Goal: Information Seeking & Learning: Learn about a topic

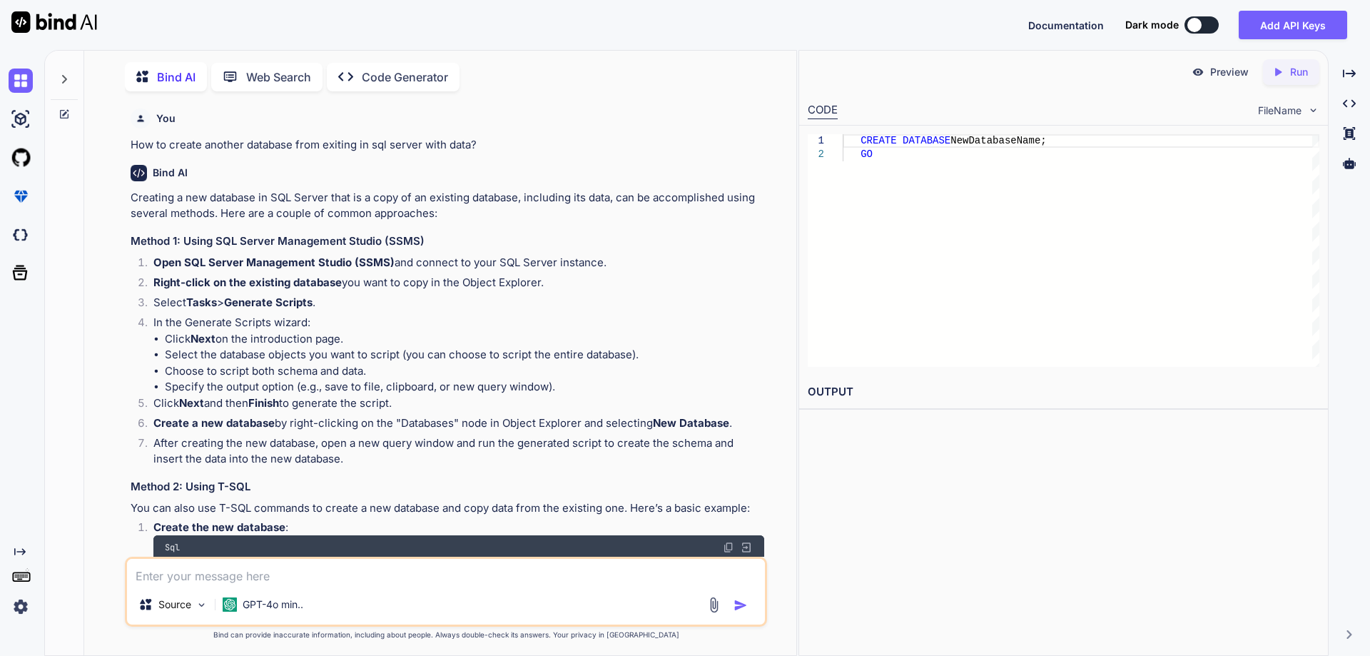
scroll to position [6, 0]
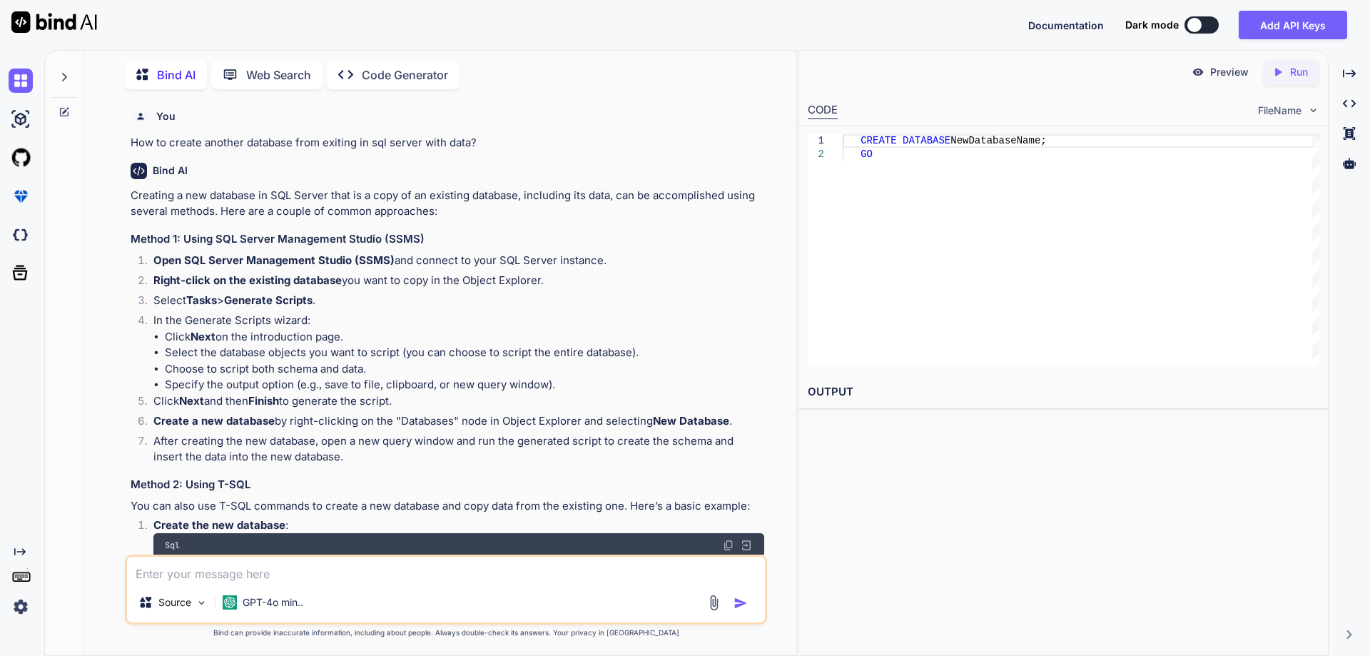
click at [309, 572] on textarea at bounding box center [446, 569] width 638 height 26
paste textarea "creating an Adobe Illustrator plugin developed using ExtendScript."
type textarea "creating an Adobe Illustrator plugin developed using ExtendScript."
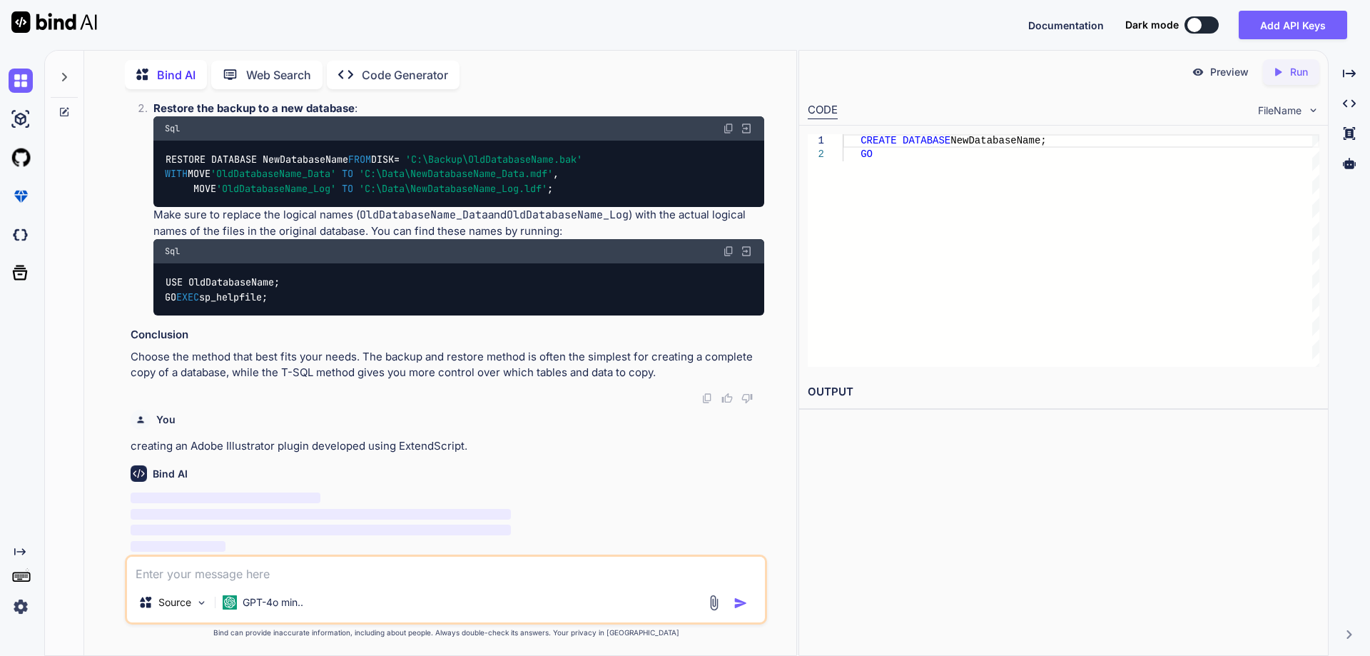
scroll to position [946, 0]
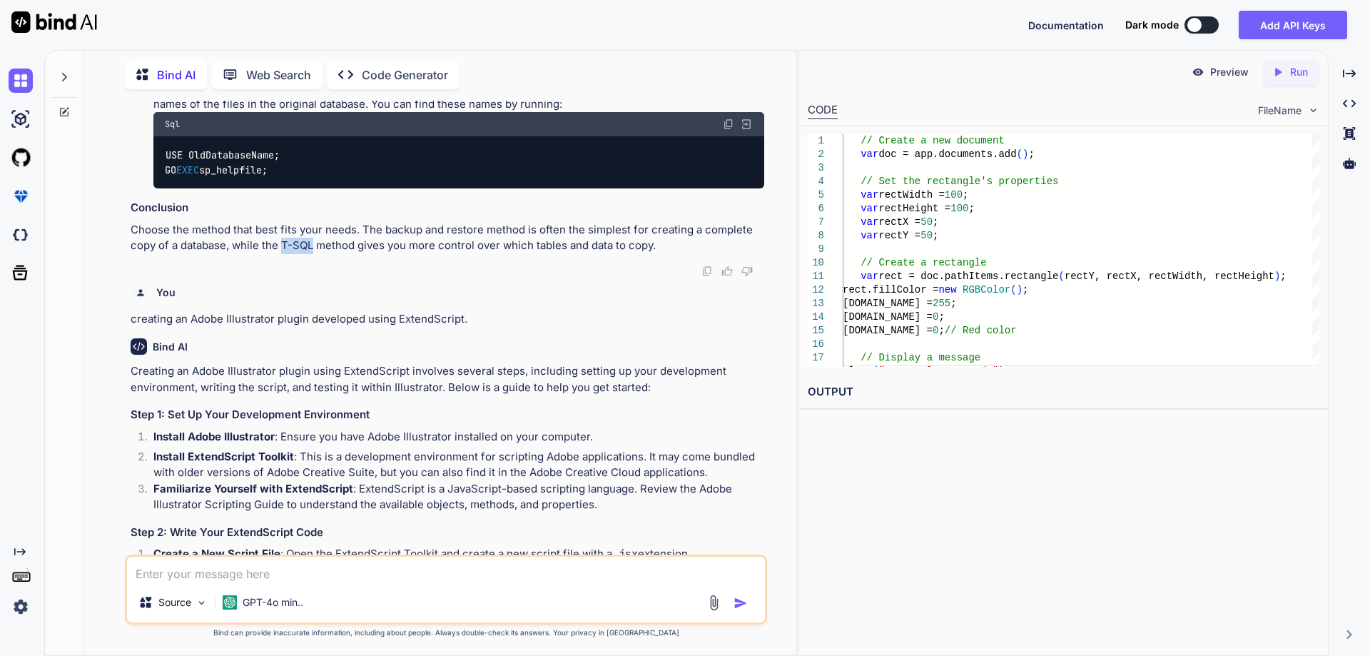
drag, startPoint x: 226, startPoint y: 373, endPoint x: 257, endPoint y: 372, distance: 30.7
click at [257, 254] on p "Choose the method that best fits your needs. The backup and restore method is o…" at bounding box center [447, 238] width 633 height 32
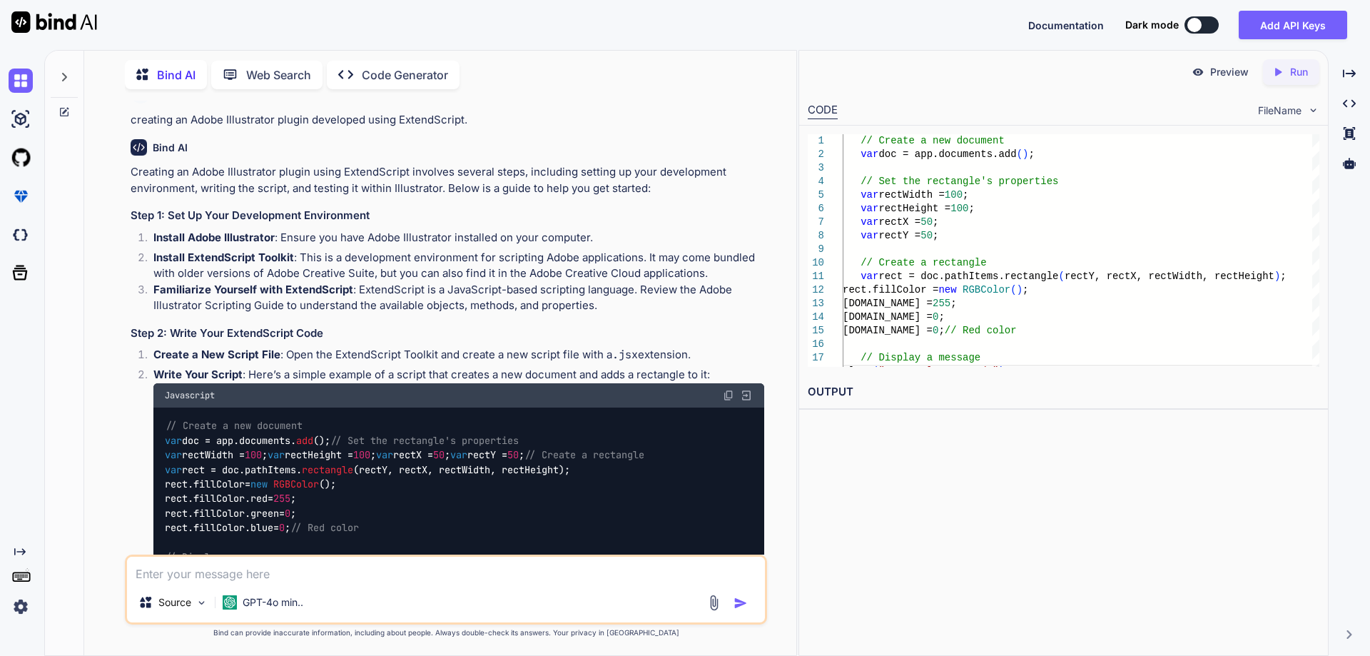
scroll to position [1160, 0]
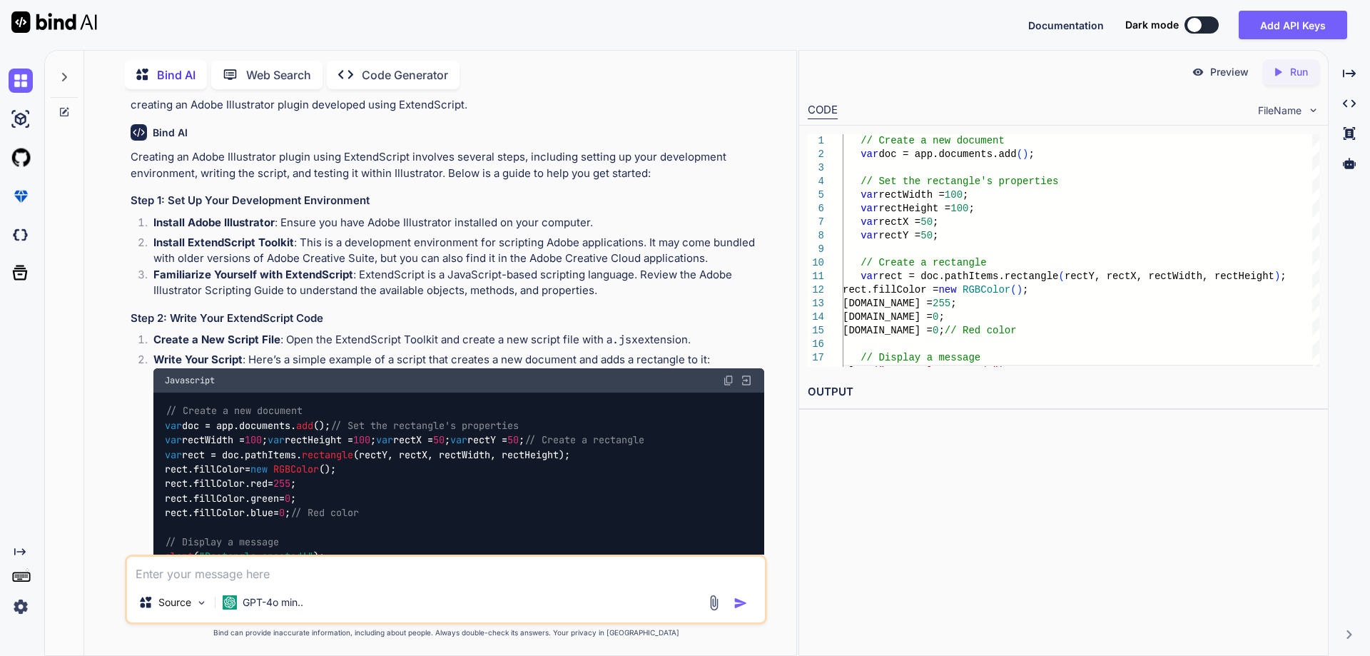
click at [315, 310] on div "Creating an Adobe Illustrator plugin using ExtendScript involves several steps,…" at bounding box center [447, 653] width 633 height 1009
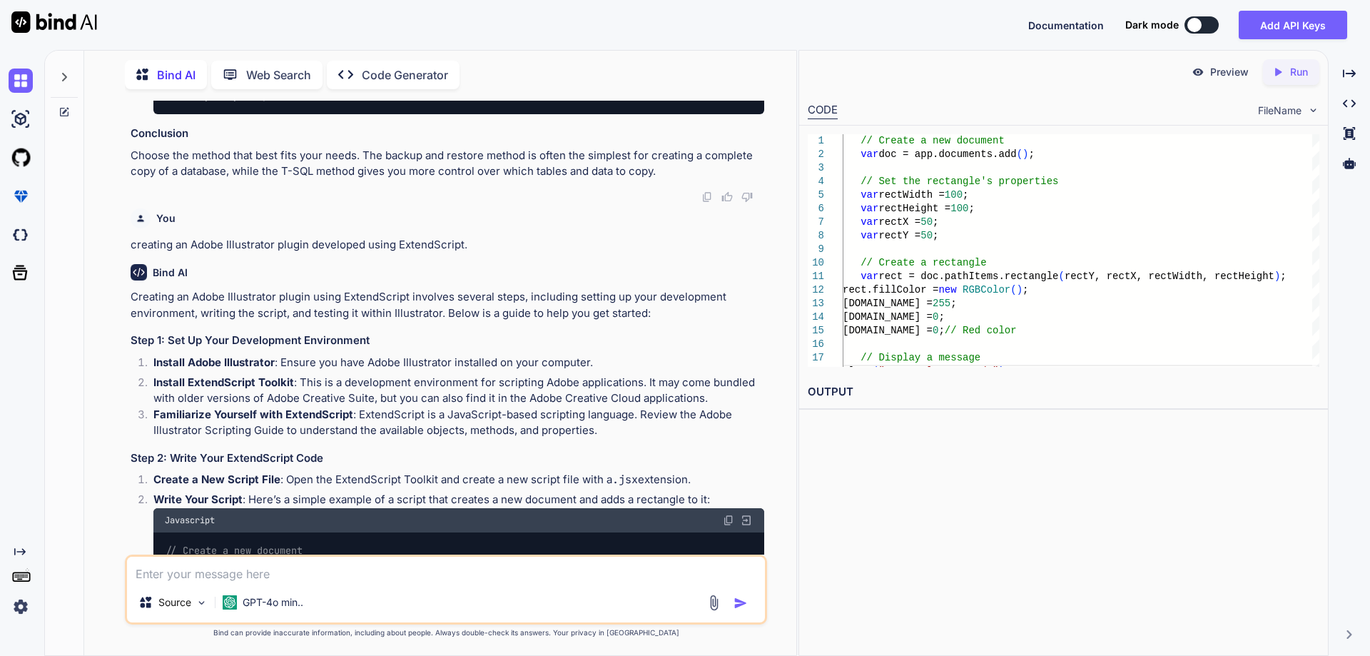
scroll to position [1017, 0]
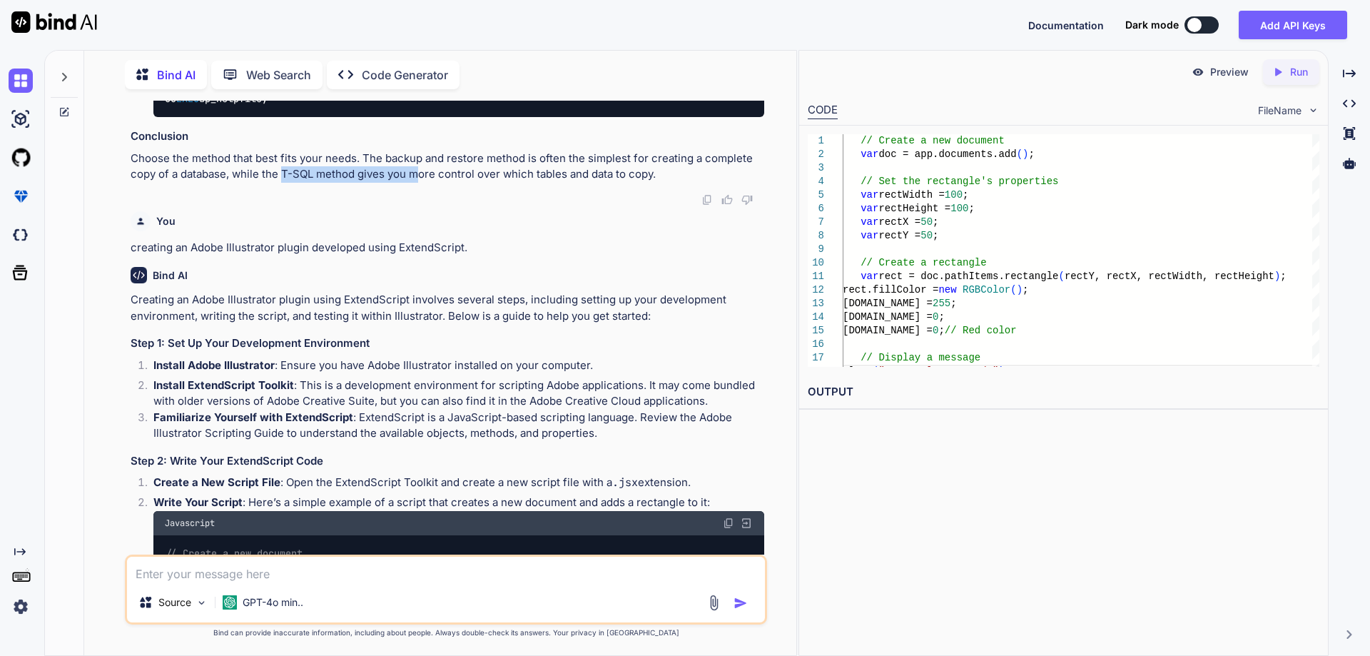
drag, startPoint x: 227, startPoint y: 302, endPoint x: 355, endPoint y: 302, distance: 127.7
click at [355, 183] on p "Choose the method that best fits your needs. The backup and restore method is o…" at bounding box center [447, 167] width 633 height 32
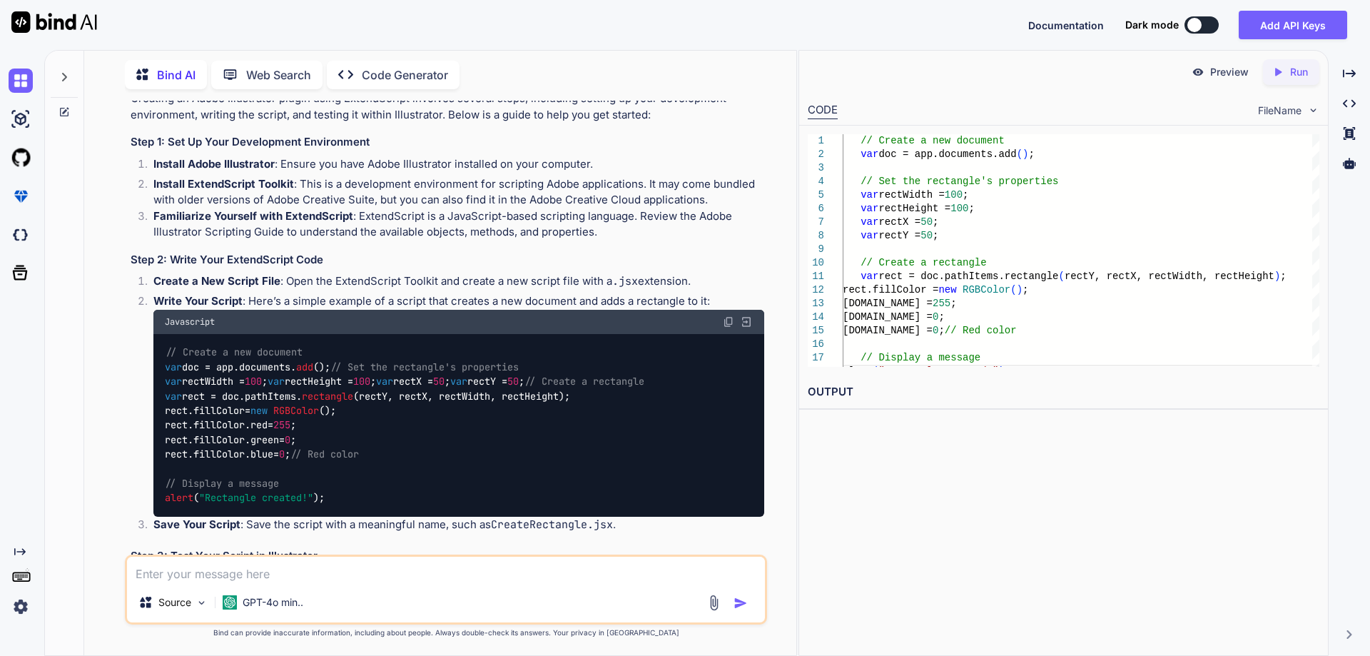
scroll to position [1231, 0]
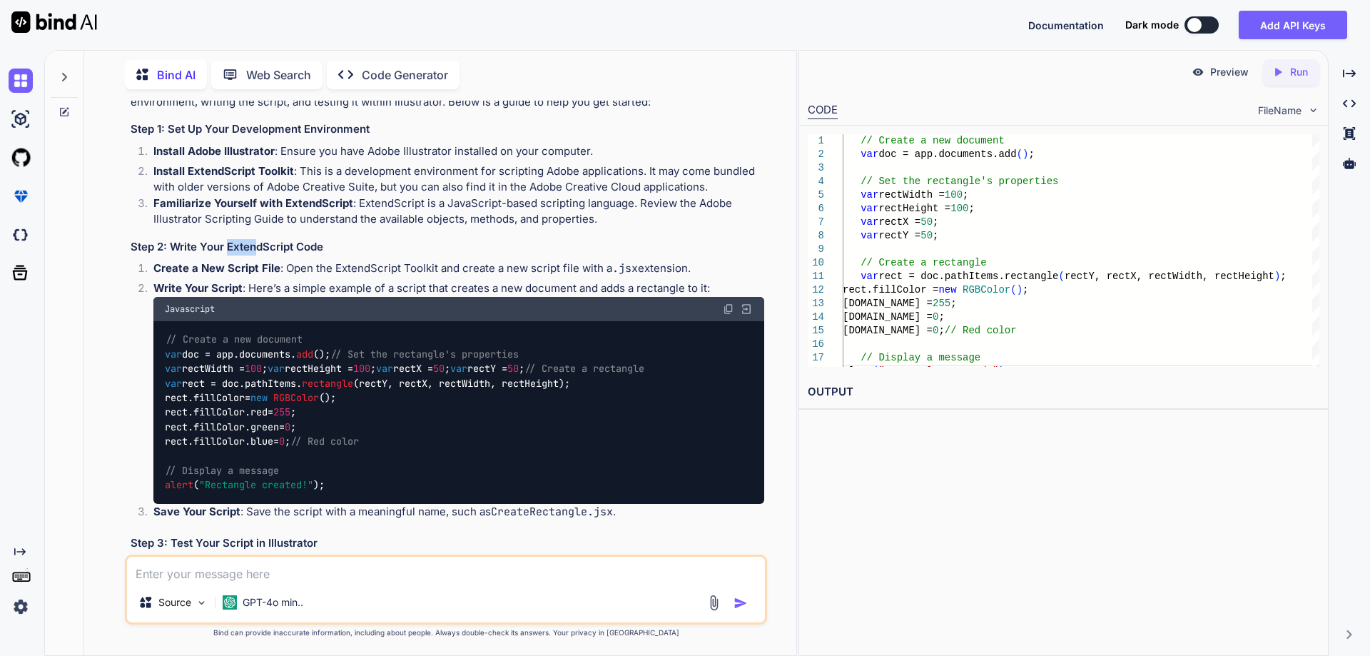
drag, startPoint x: 225, startPoint y: 372, endPoint x: 255, endPoint y: 373, distance: 29.3
click at [255, 255] on h3 "Step 2: Write Your ExtendScript Code" at bounding box center [447, 247] width 633 height 16
drag, startPoint x: 153, startPoint y: 277, endPoint x: 277, endPoint y: 276, distance: 123.4
click at [277, 160] on p "Install Adobe Illustrator : Ensure you have Adobe Illustrator installed on your…" at bounding box center [458, 151] width 611 height 16
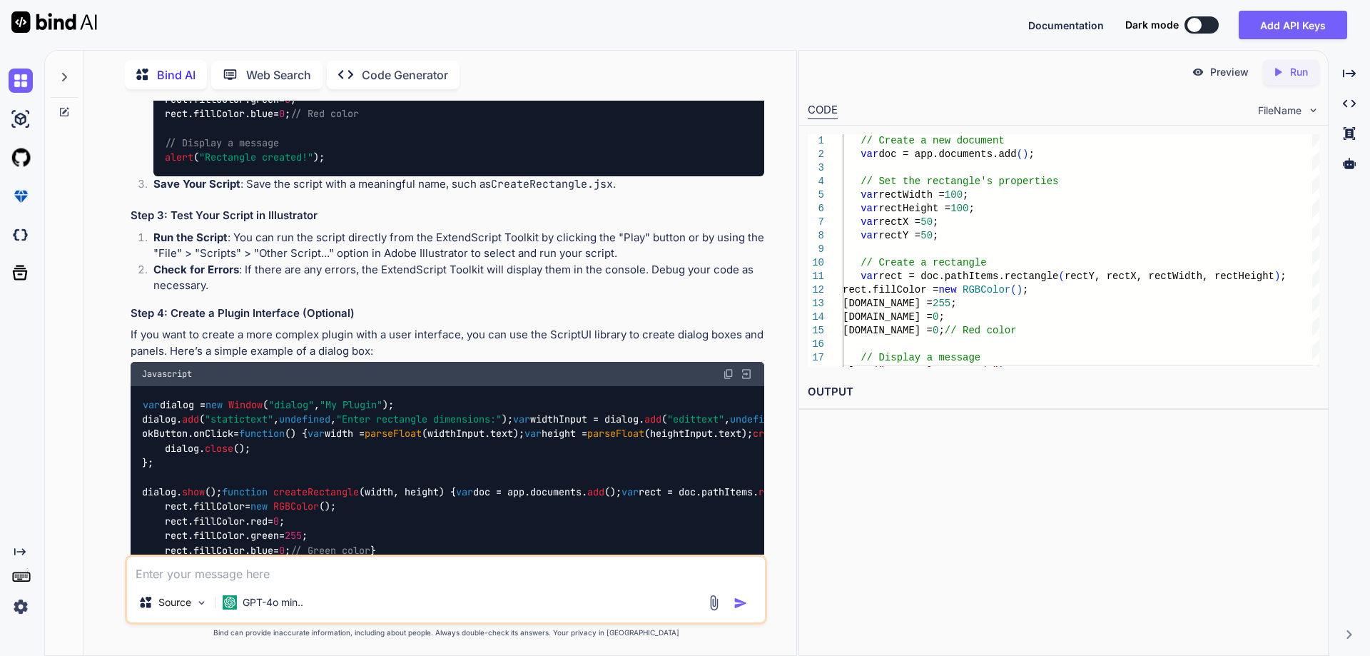
scroll to position [1588, 0]
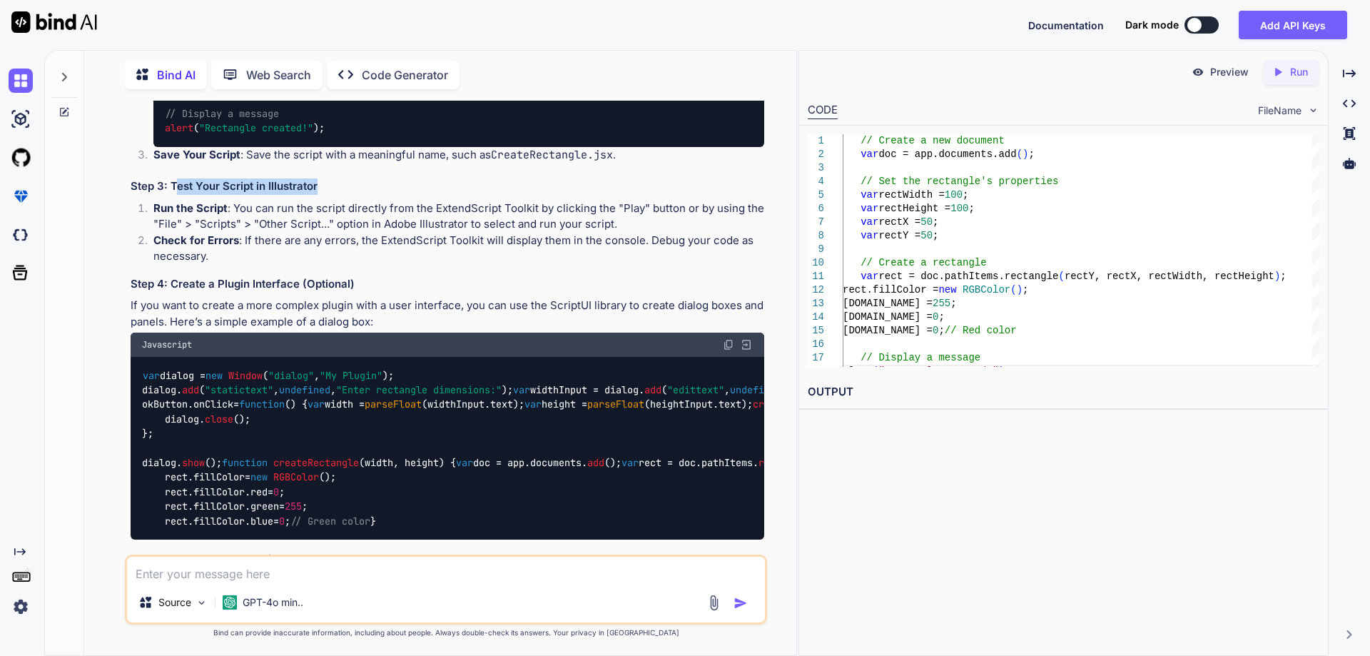
drag, startPoint x: 173, startPoint y: 423, endPoint x: 328, endPoint y: 427, distance: 154.8
click at [328, 195] on h3 "Step 3: Test Your Script in Illustrator" at bounding box center [447, 186] width 633 height 16
click at [356, 195] on h3 "Step 3: Test Your Script in Illustrator" at bounding box center [447, 186] width 633 height 16
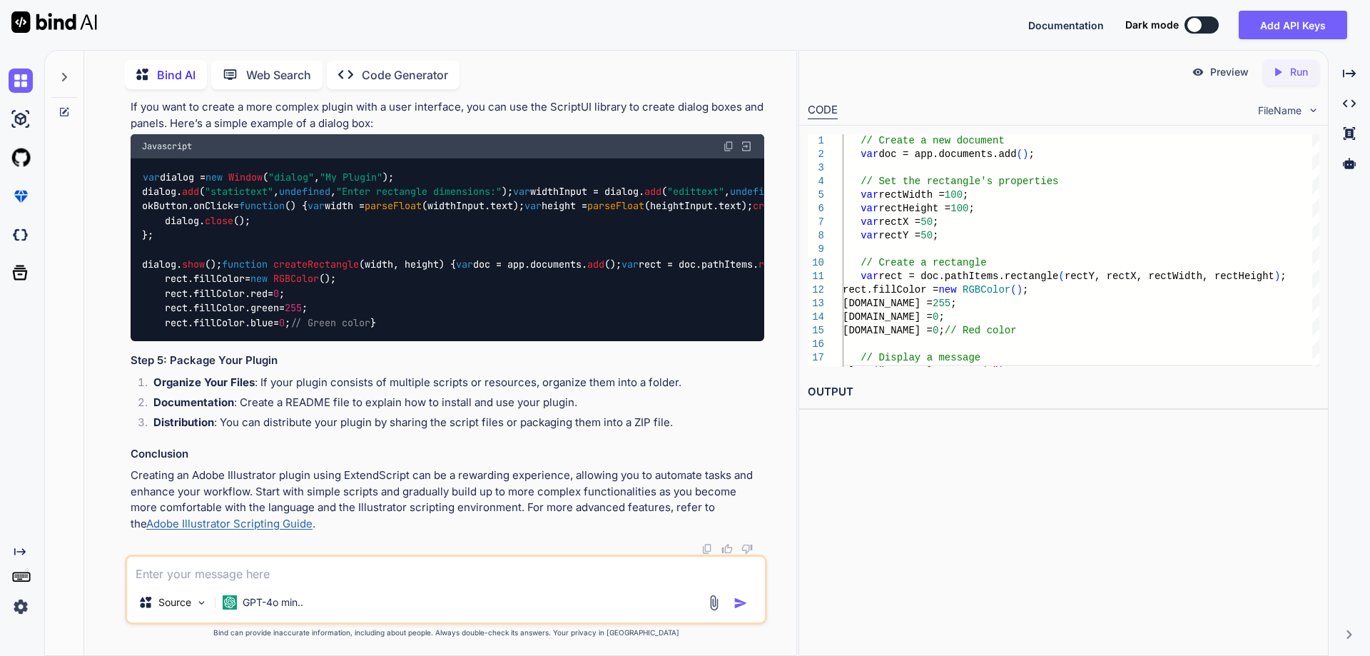
scroll to position [2212, 0]
click at [528, 492] on p "Creating an Adobe Illustrator plugin using ExtendScript can be a rewarding expe…" at bounding box center [447, 499] width 633 height 64
click at [583, 491] on p "Creating an Adobe Illustrator plugin using ExtendScript can be a rewarding expe…" at bounding box center [447, 499] width 633 height 64
